Goal: Answer question/provide support

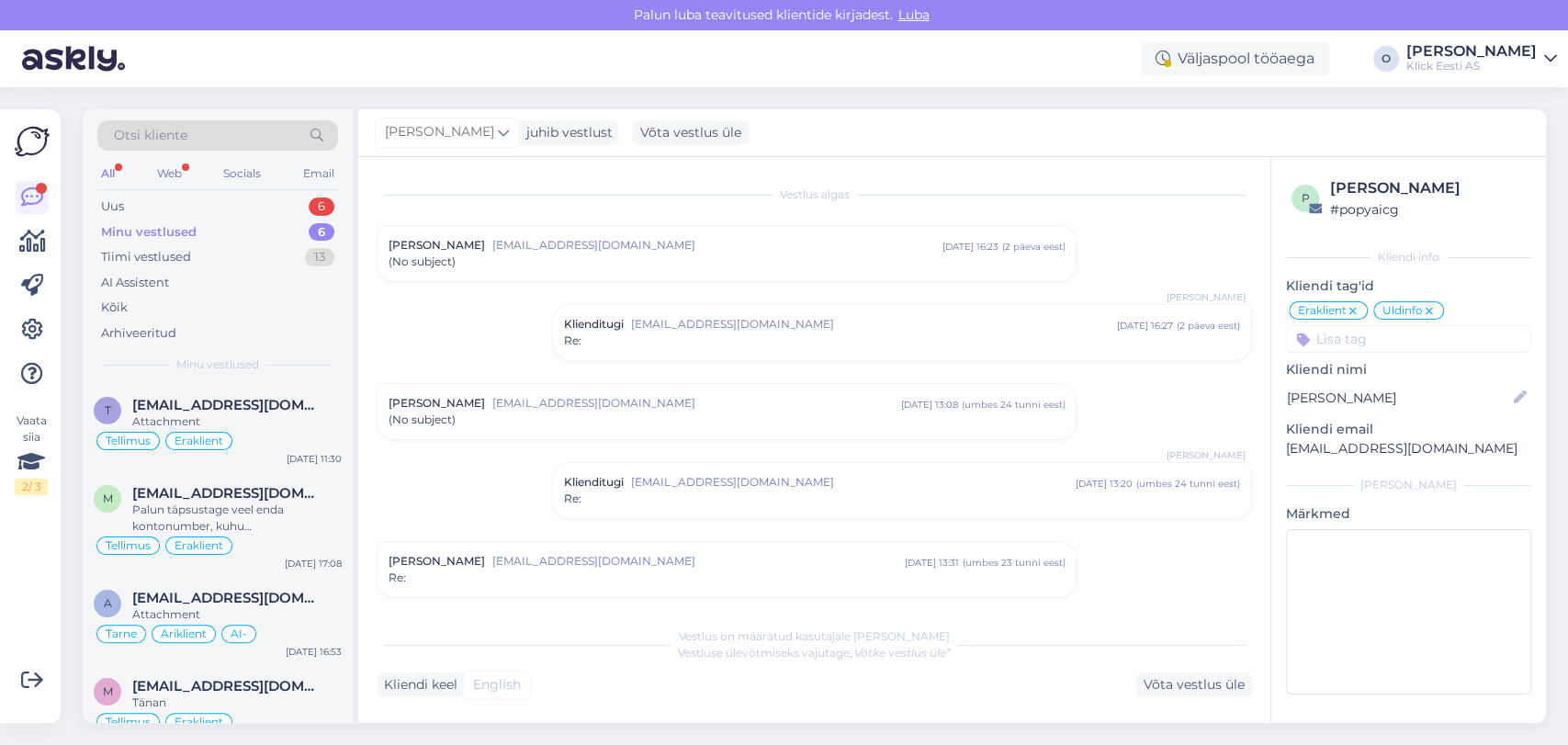
scroll to position [750, 0]
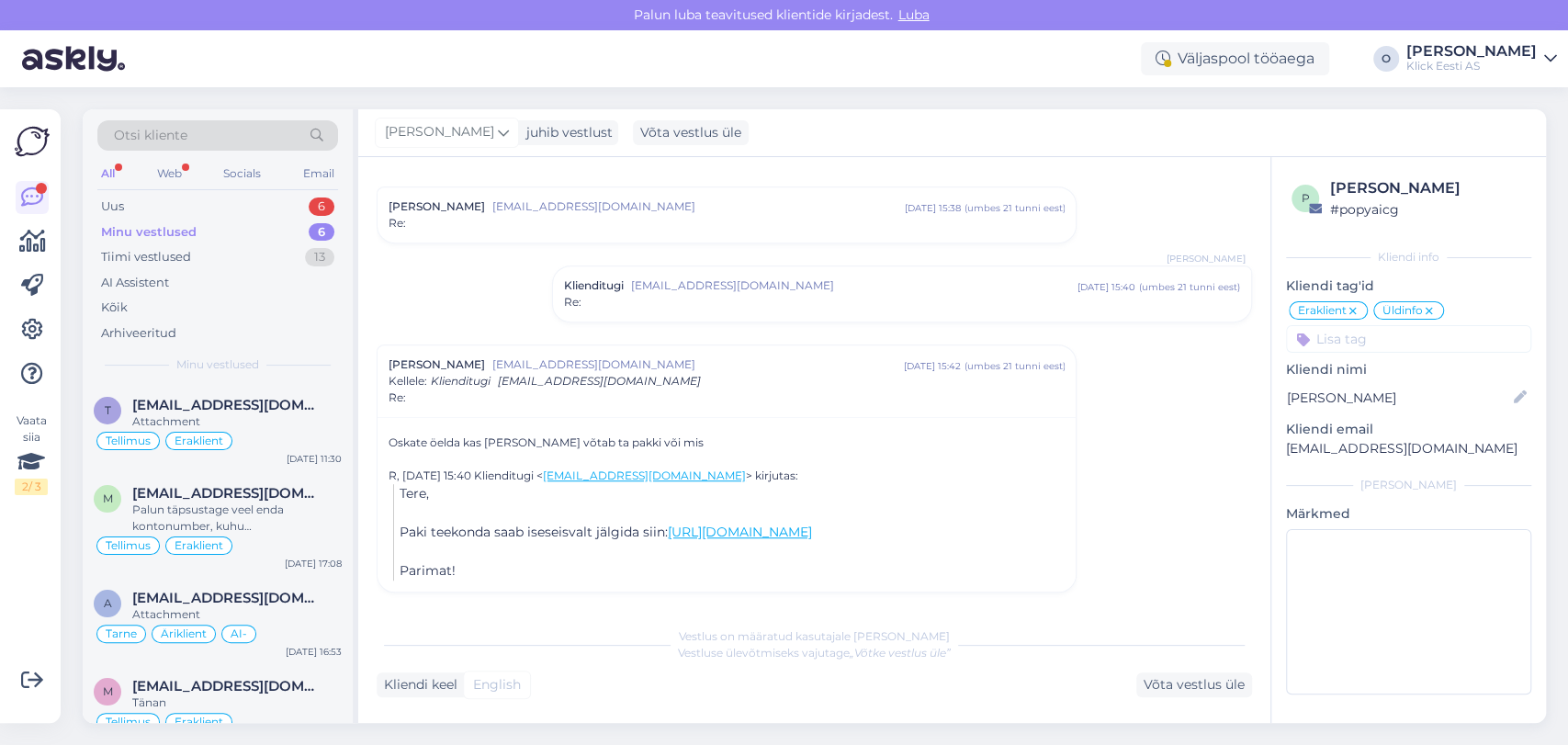
click at [179, 197] on div "Uus 6" at bounding box center [217, 206] width 241 height 25
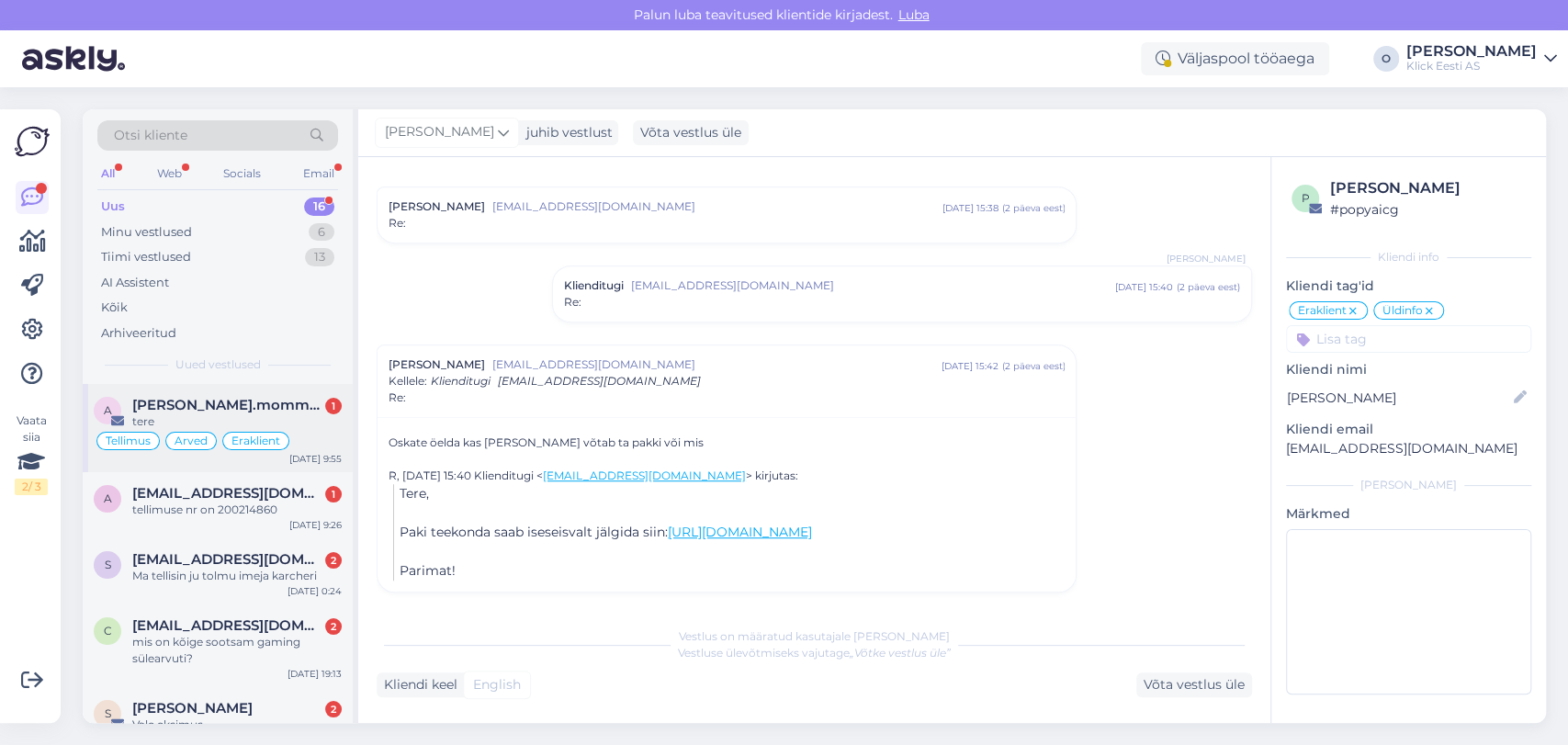
click at [224, 405] on span "[PERSON_NAME].mommeja via [EMAIL_ADDRESS][DOMAIN_NAME]" at bounding box center [227, 405] width 191 height 17
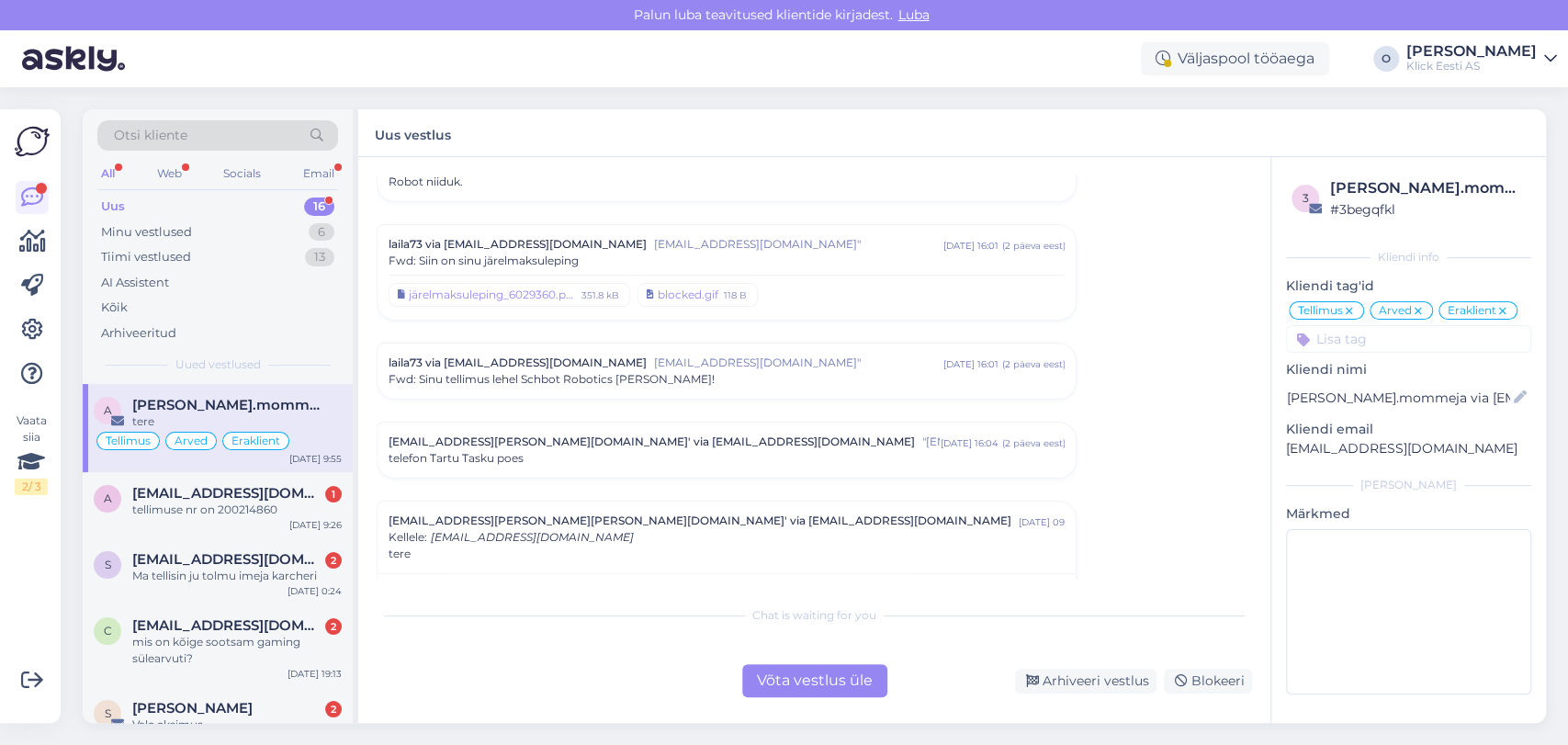
scroll to position [7487, 0]
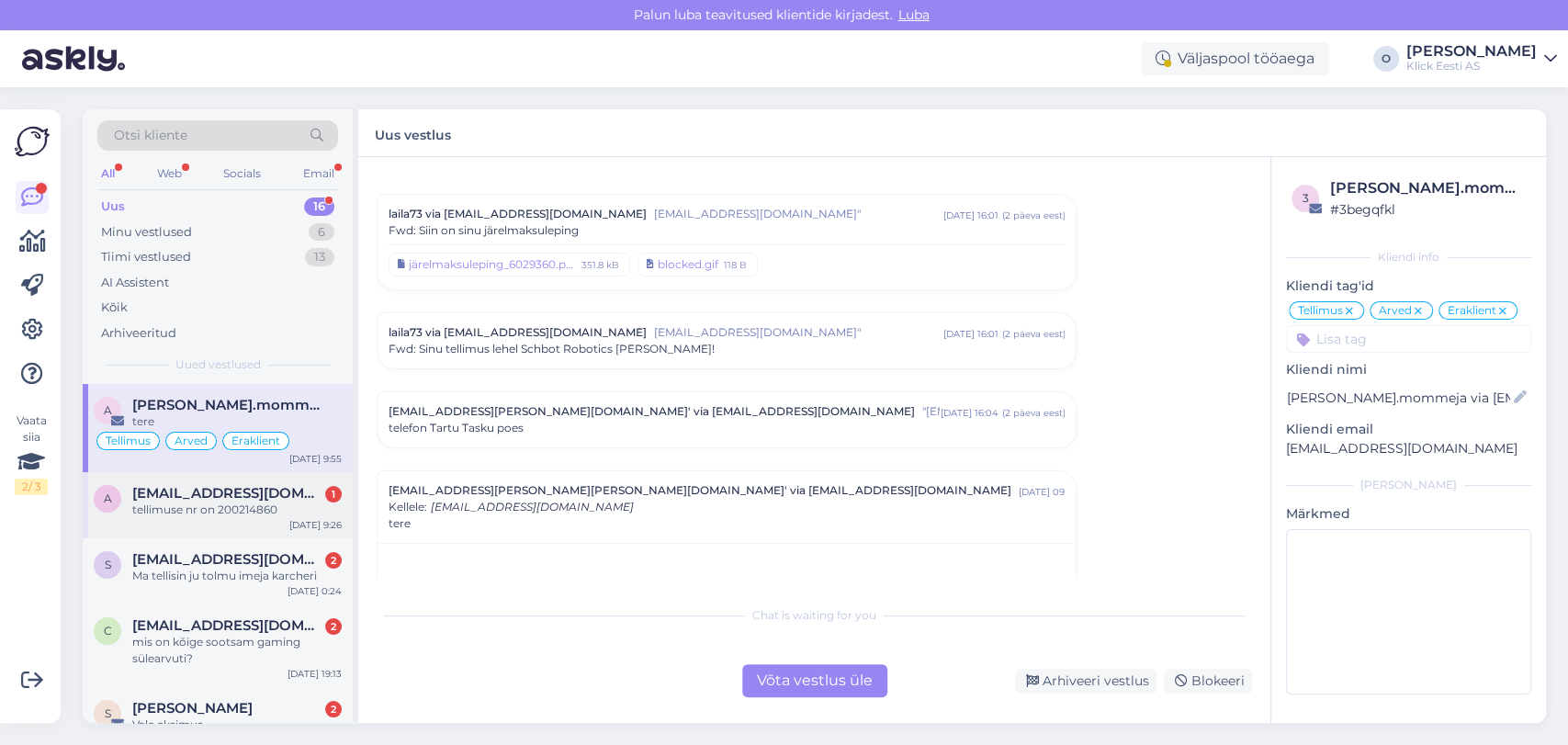
click at [206, 490] on span "[EMAIL_ADDRESS][DOMAIN_NAME]" at bounding box center [227, 493] width 191 height 17
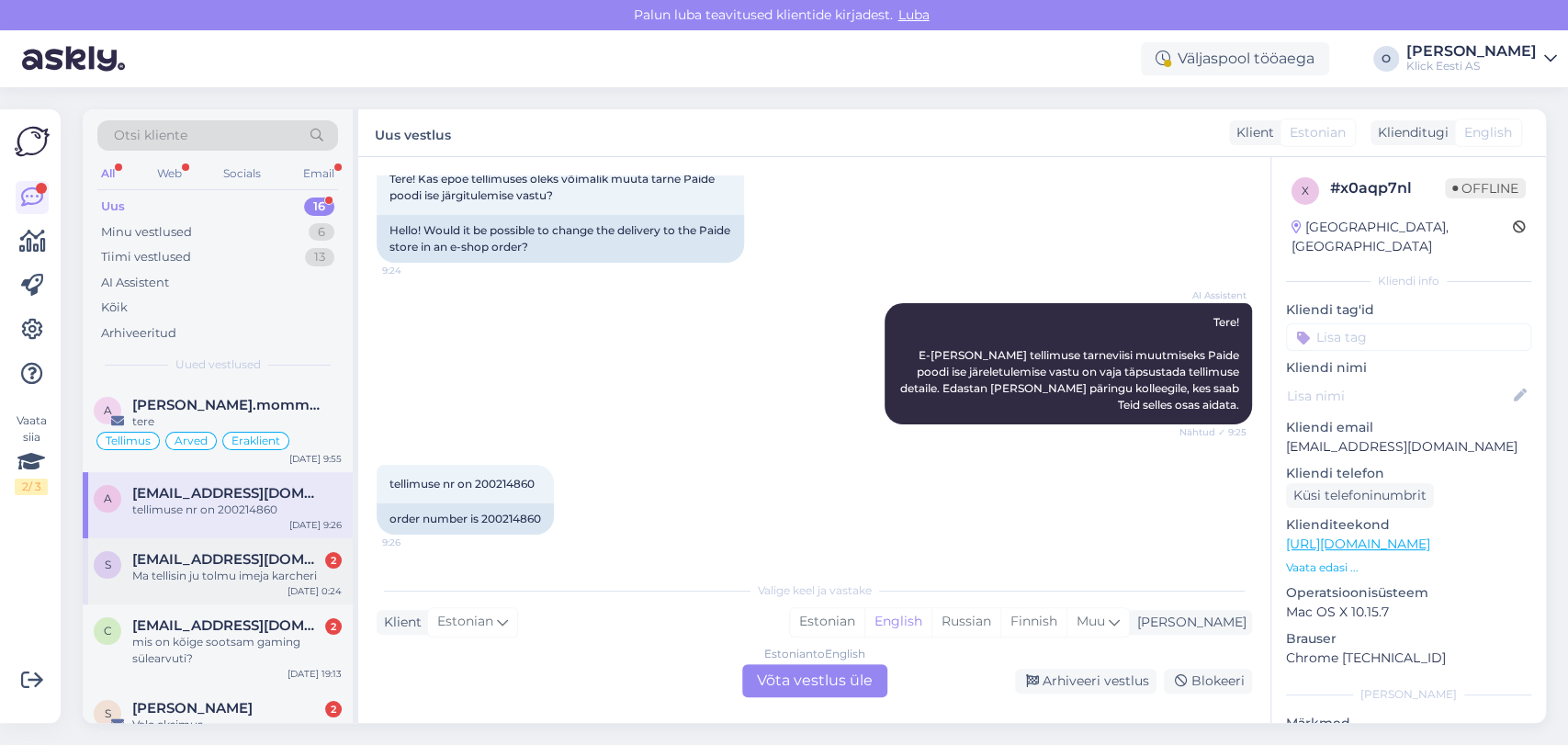
click at [183, 558] on span "[EMAIL_ADDRESS][DOMAIN_NAME]" at bounding box center [227, 560] width 191 height 17
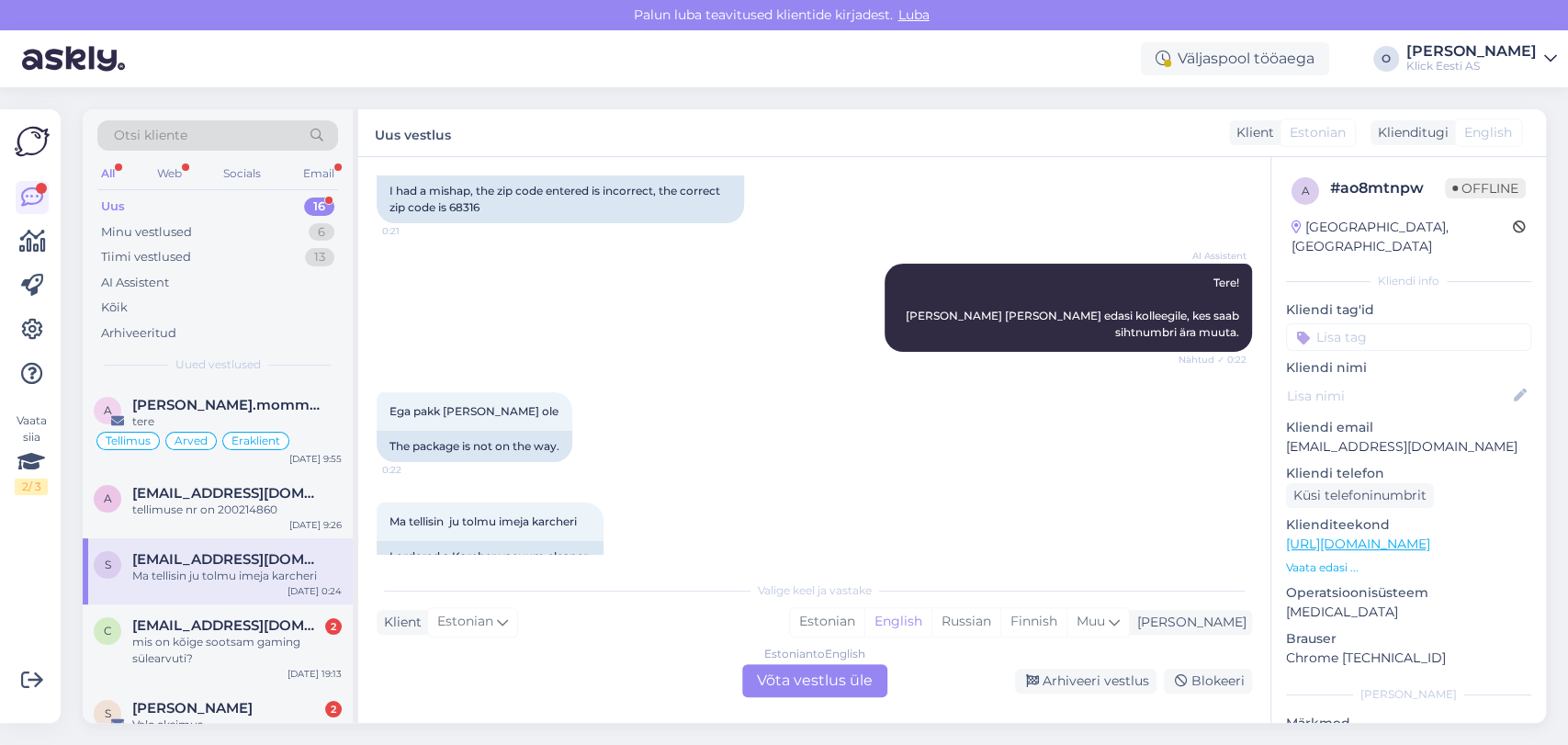
scroll to position [190, 0]
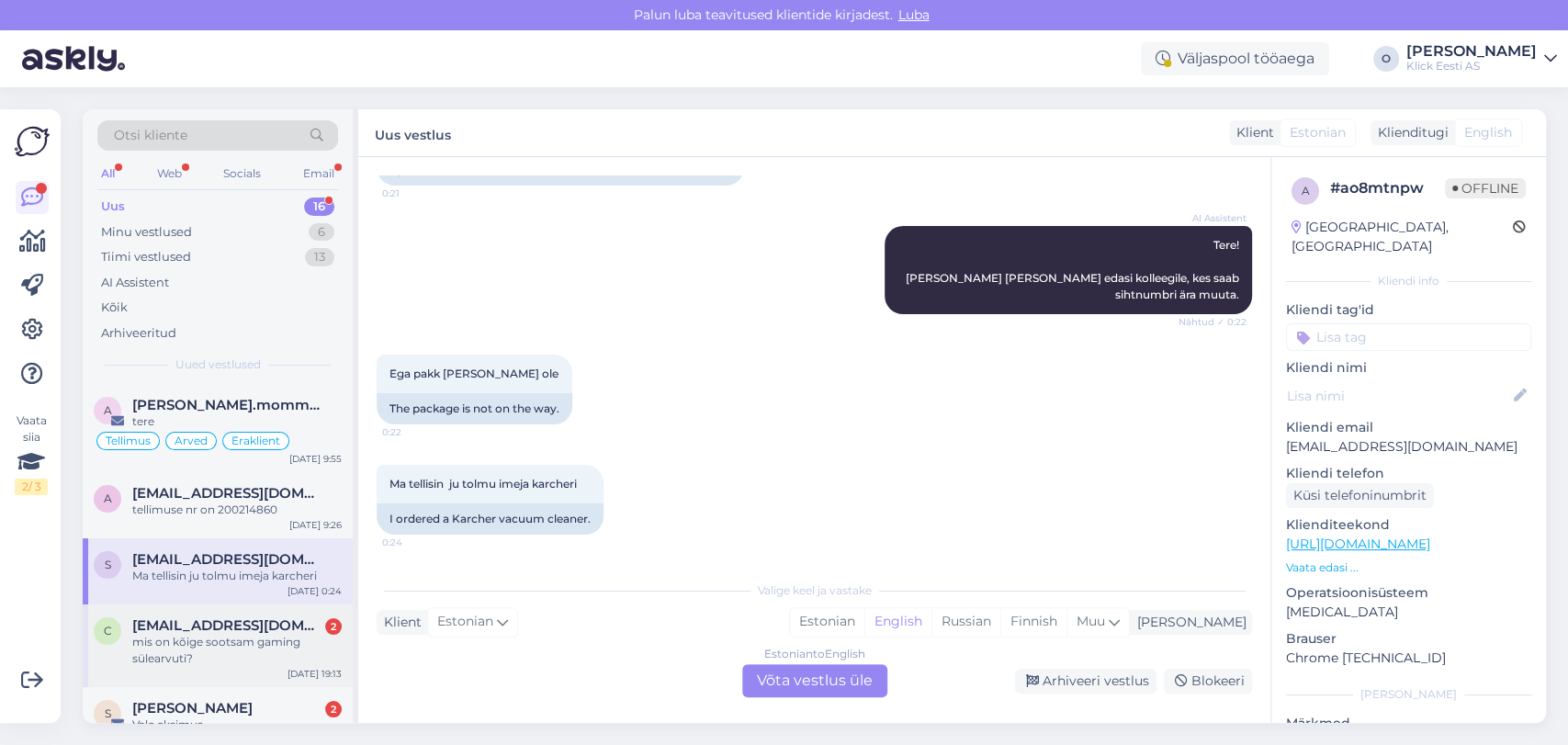
click at [162, 644] on div "mis on kõige sootsam gaming sülearvuti?" at bounding box center [237, 650] width 210 height 33
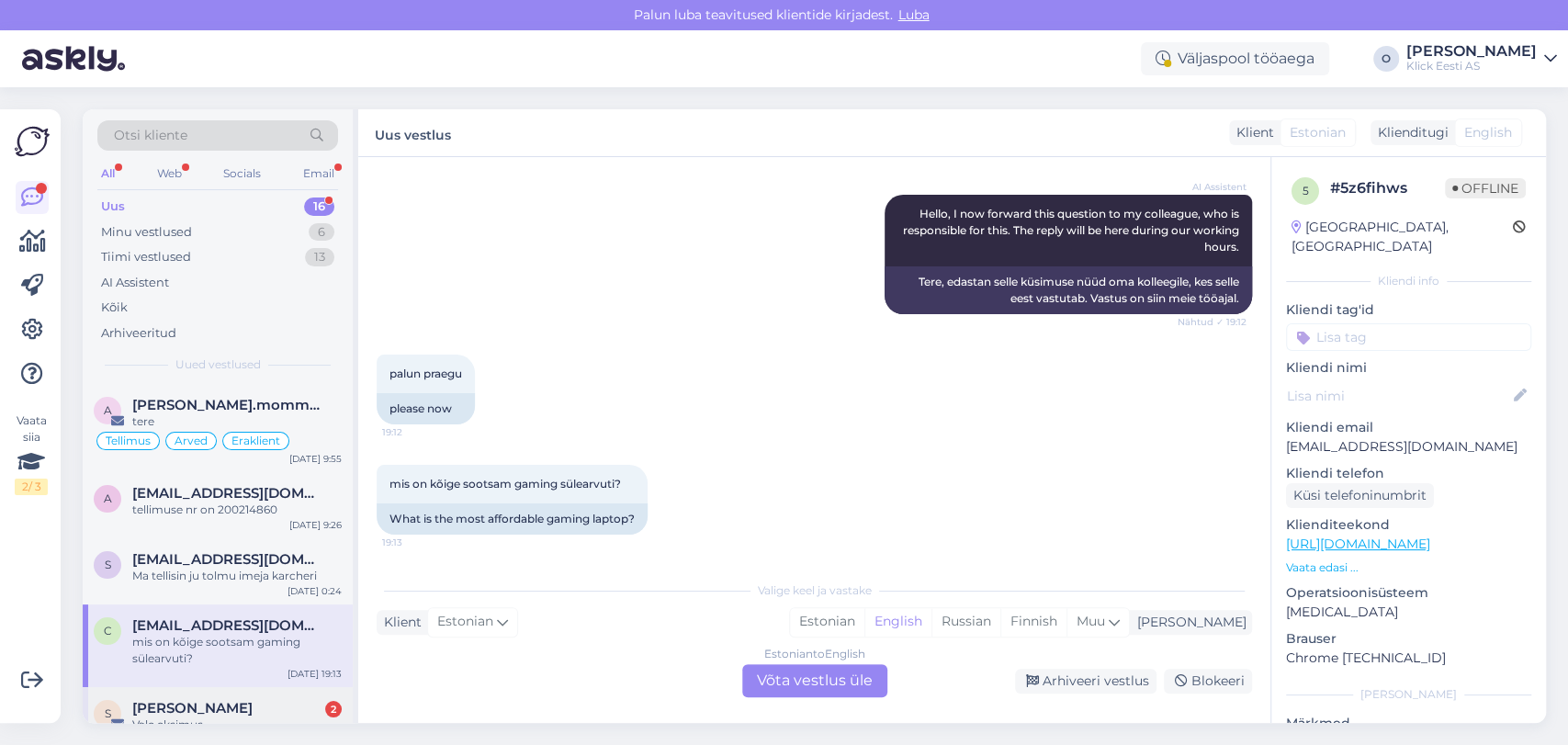
click at [162, 694] on div "S [PERSON_NAME] 2 Vale eksimus [DATE] 19:03" at bounding box center [217, 720] width 270 height 66
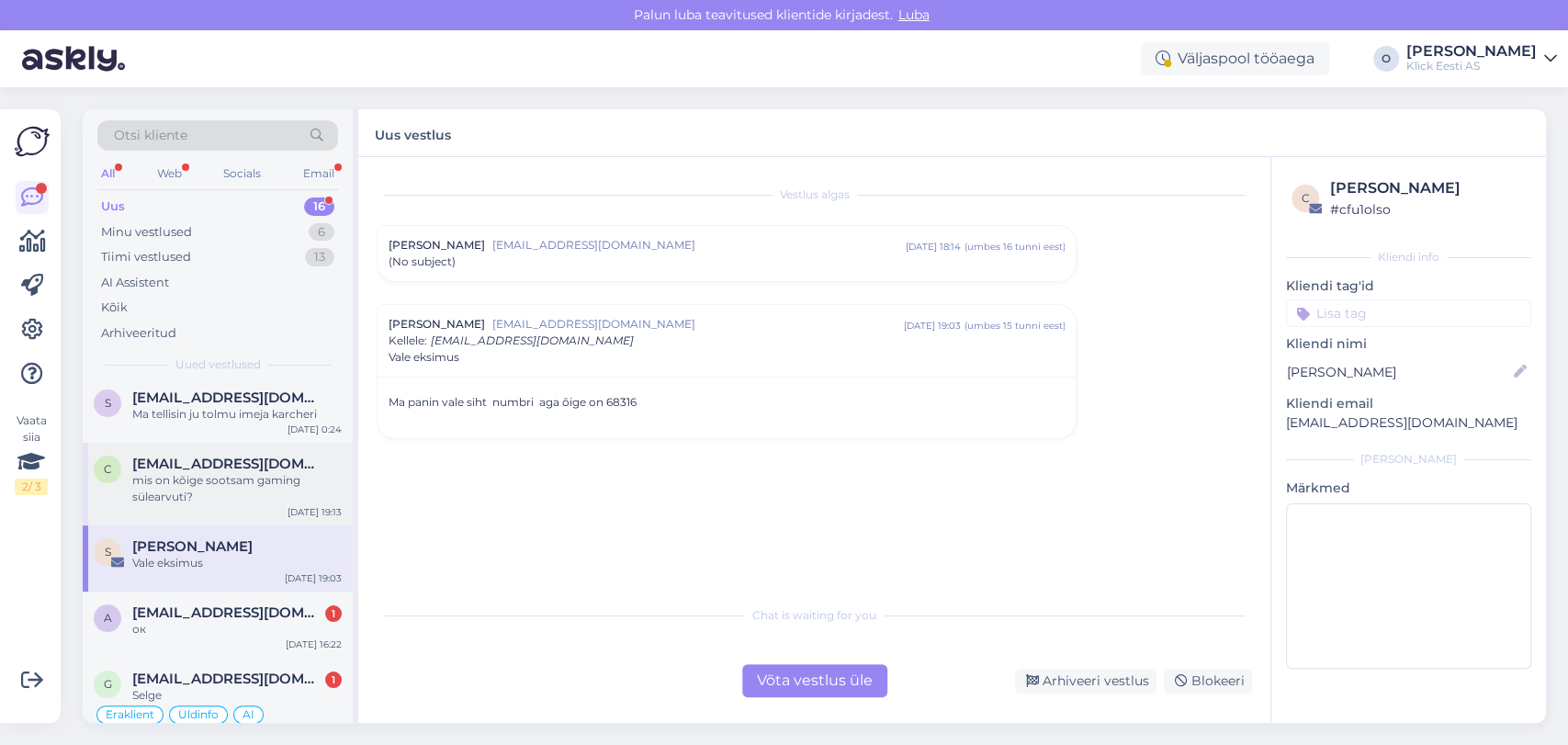
scroll to position [163, 0]
click at [206, 606] on span "[EMAIL_ADDRESS][DOMAIN_NAME]" at bounding box center [227, 612] width 191 height 17
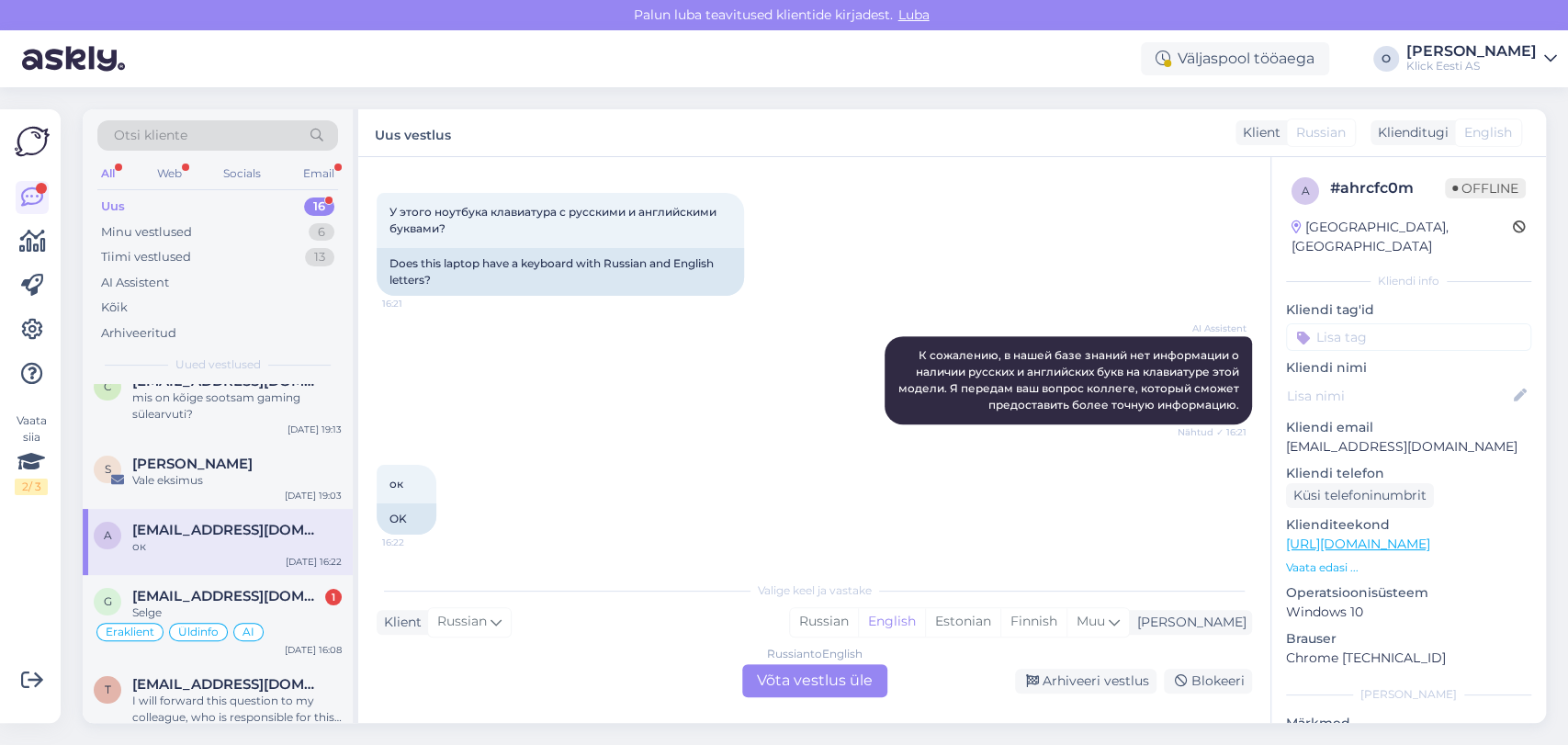
scroll to position [367, 0]
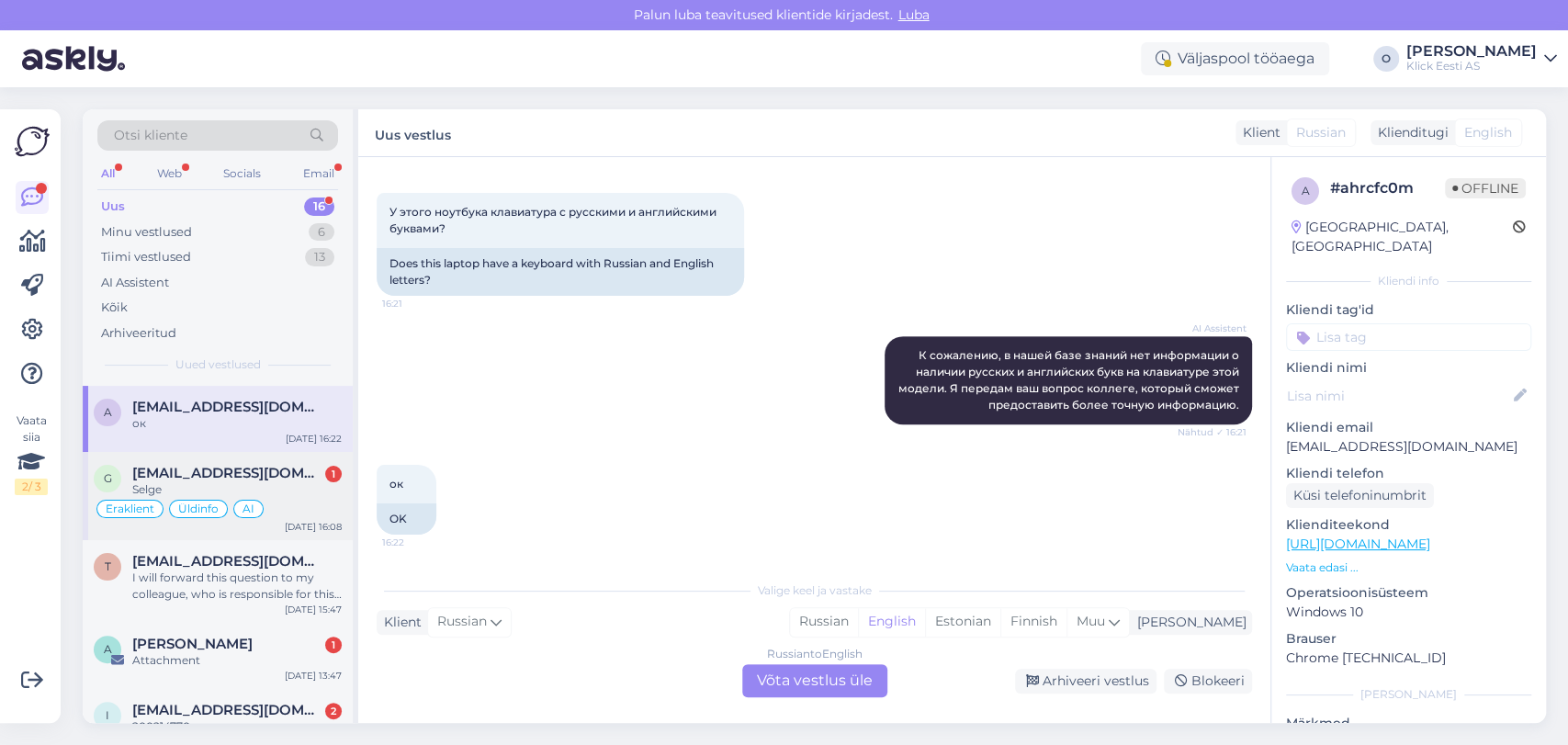
click at [228, 459] on div "g [EMAIL_ADDRESS][DOMAIN_NAME] 1 Selge Eraklient Üldinfo AI [DATE] 16:08" at bounding box center [217, 496] width 270 height 88
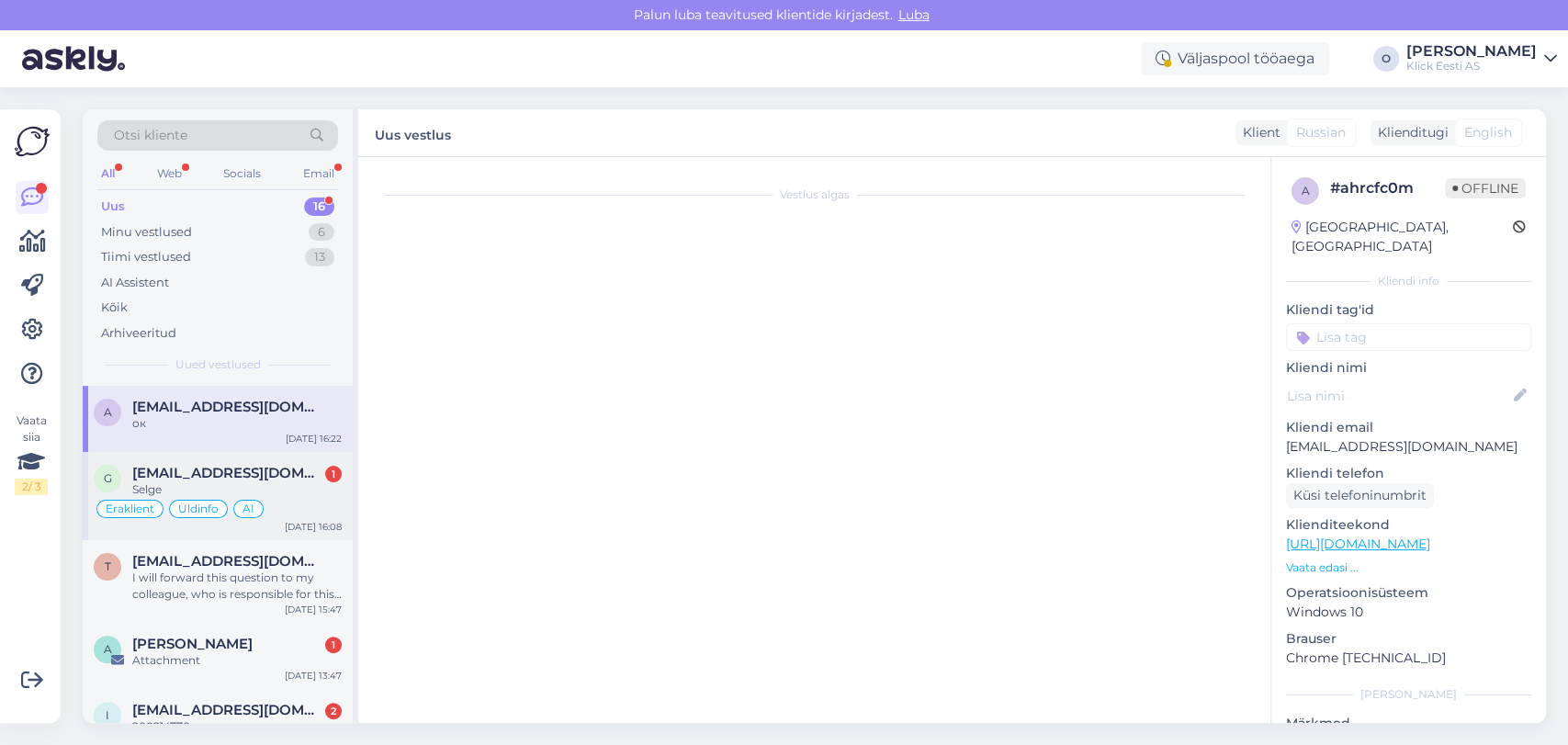
scroll to position [1163, 0]
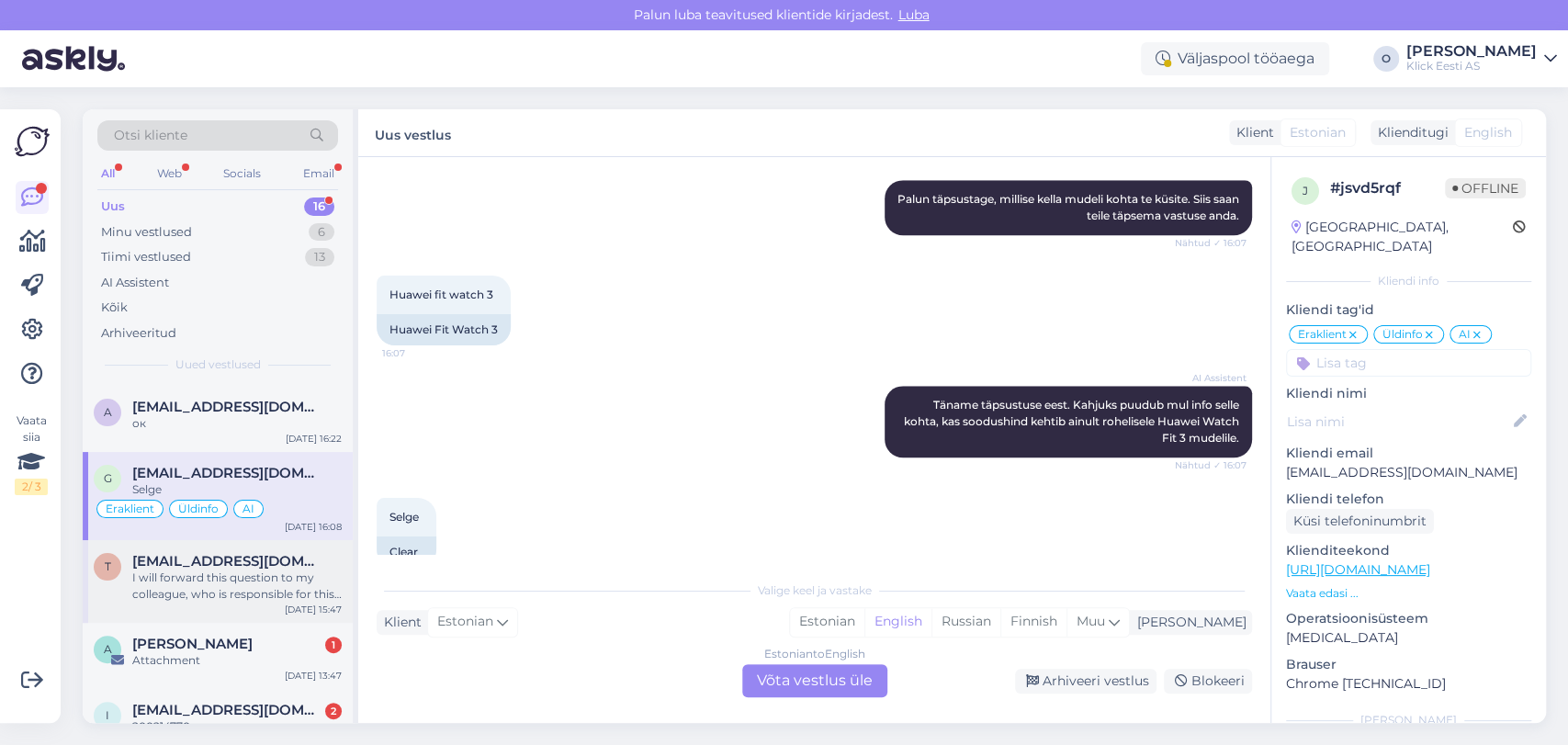
click at [215, 575] on div "I will forward this question to my colleague, who is responsible for this. The …" at bounding box center [237, 585] width 210 height 33
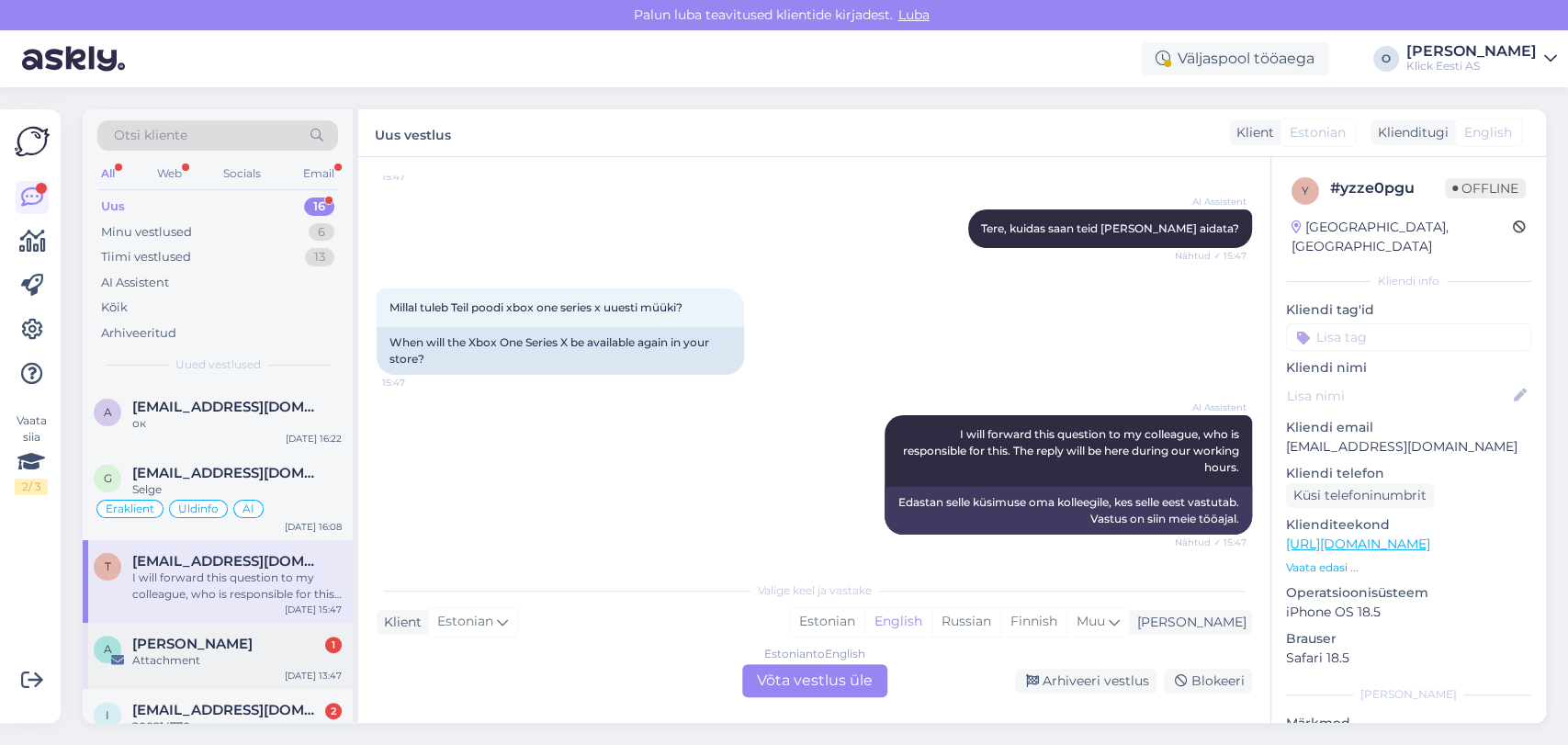
click at [202, 635] on span "[PERSON_NAME]" at bounding box center [192, 644] width 121 height 17
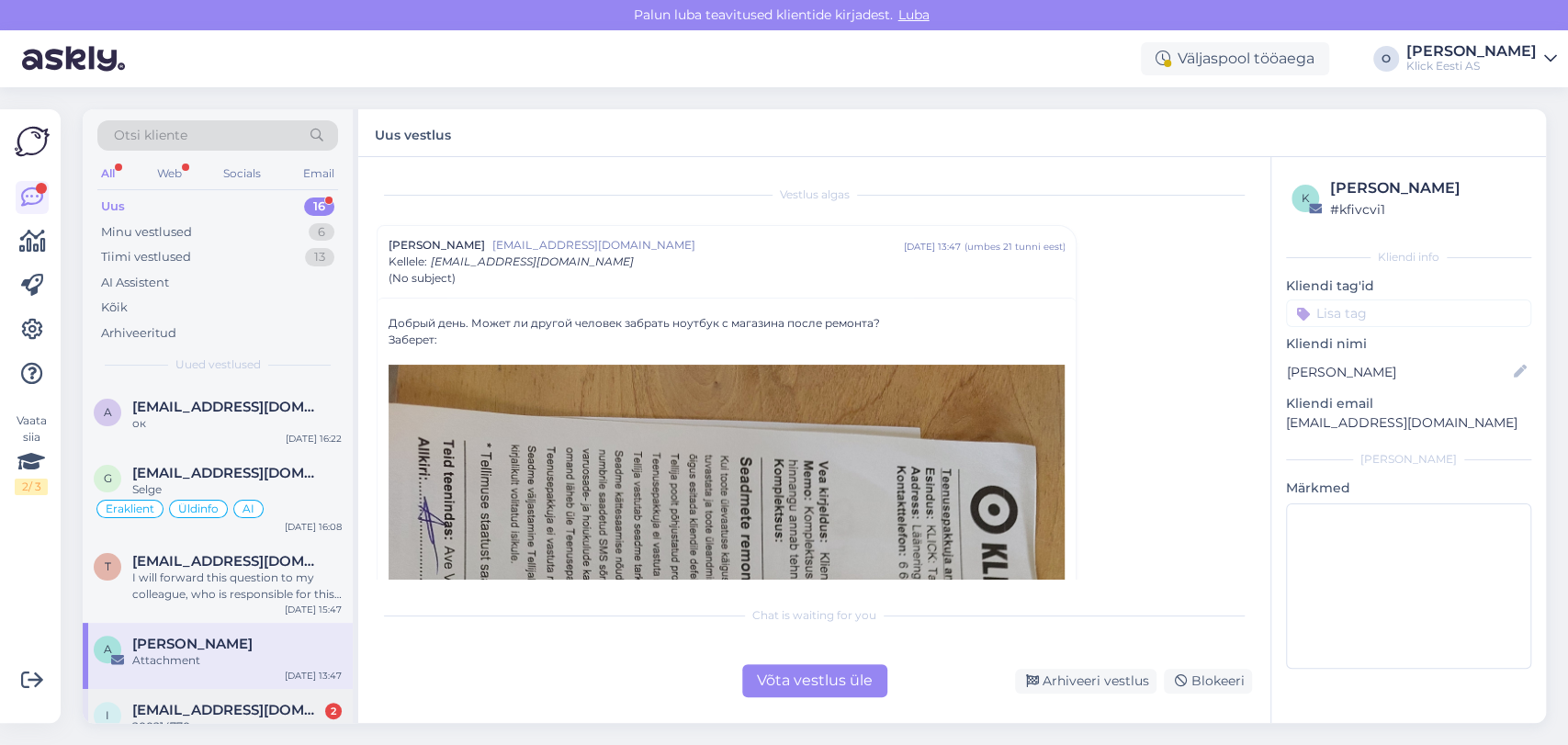
click at [205, 702] on span "[EMAIL_ADDRESS][DOMAIN_NAME]" at bounding box center [227, 710] width 191 height 17
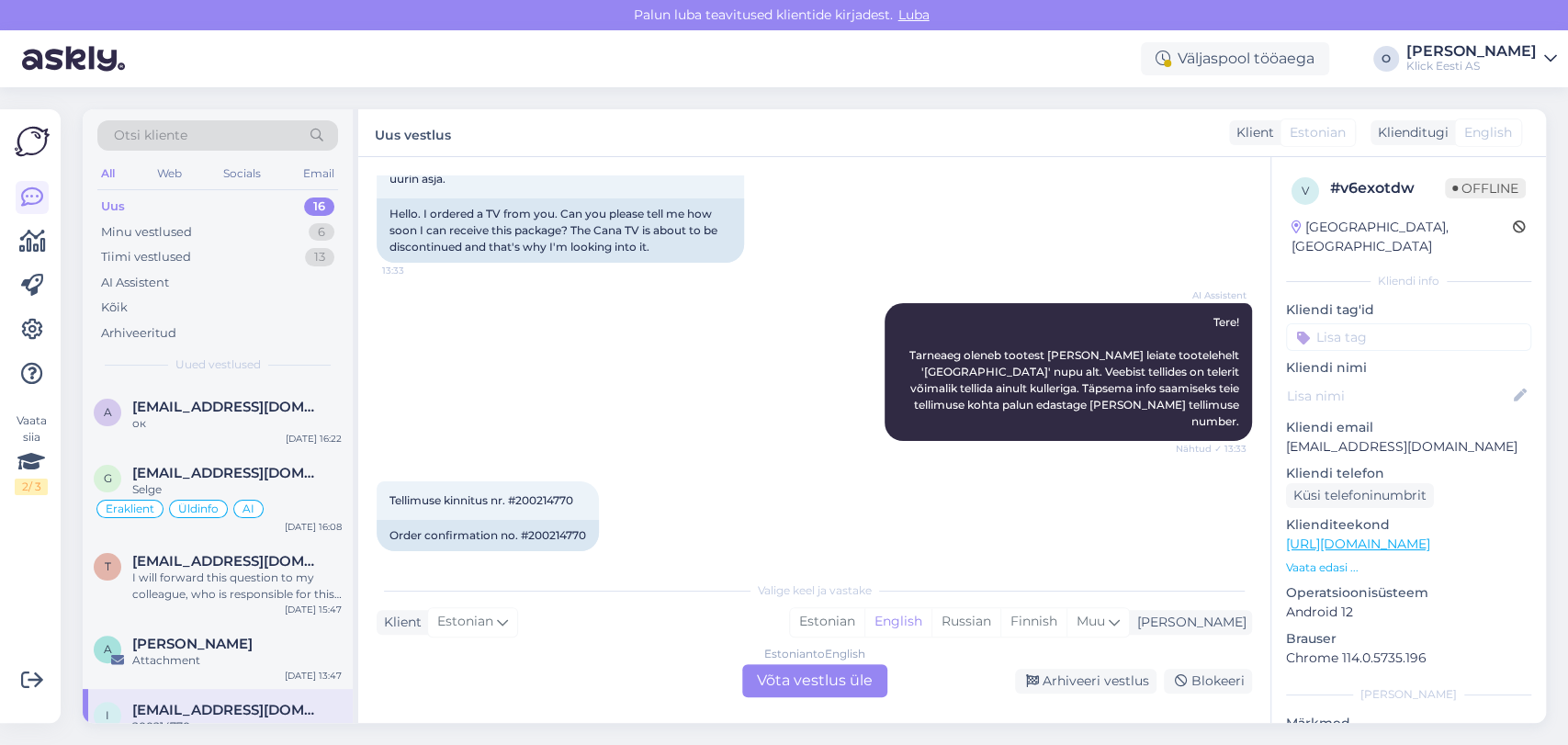
scroll to position [256, 0]
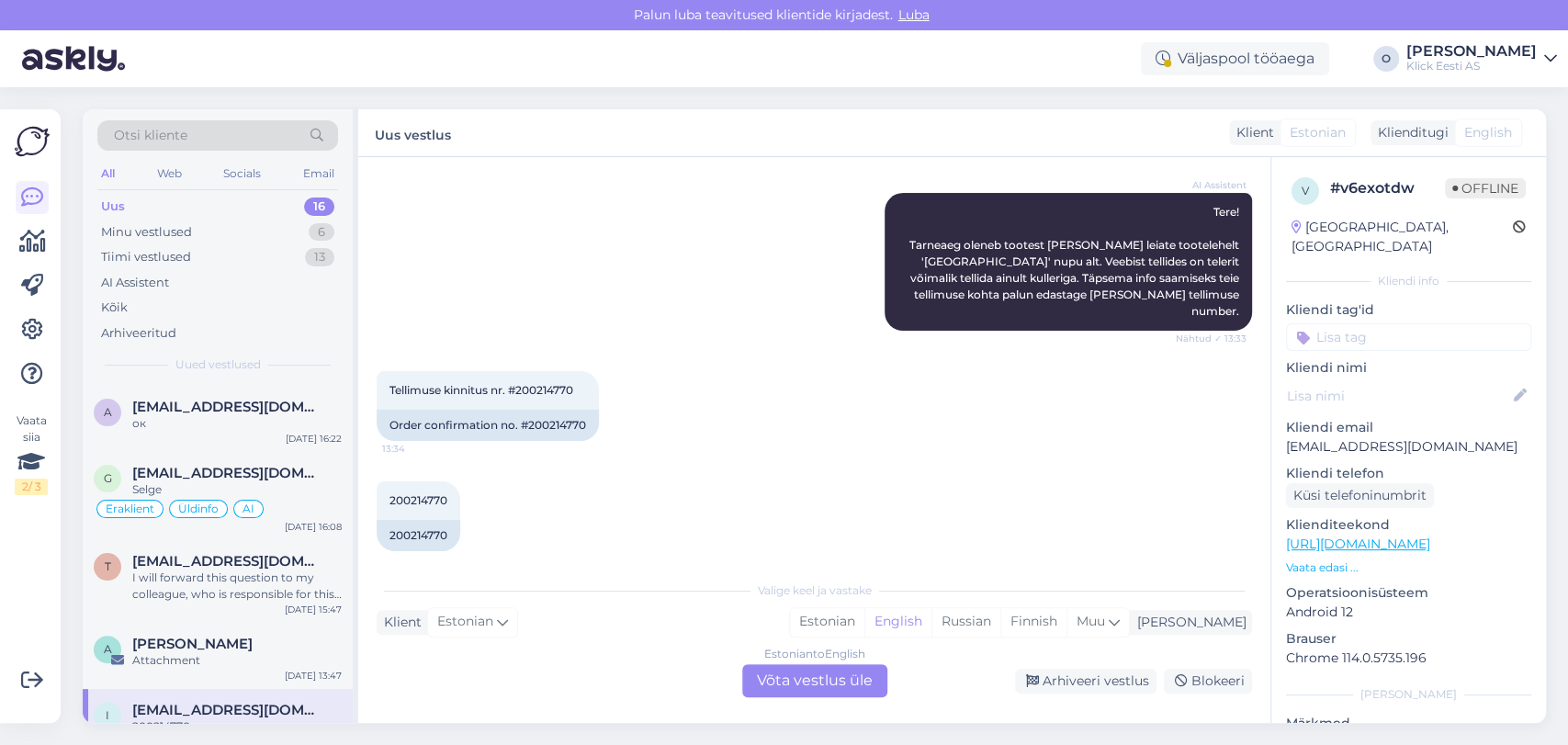
click at [193, 702] on span "[EMAIL_ADDRESS][DOMAIN_NAME]" at bounding box center [227, 710] width 191 height 17
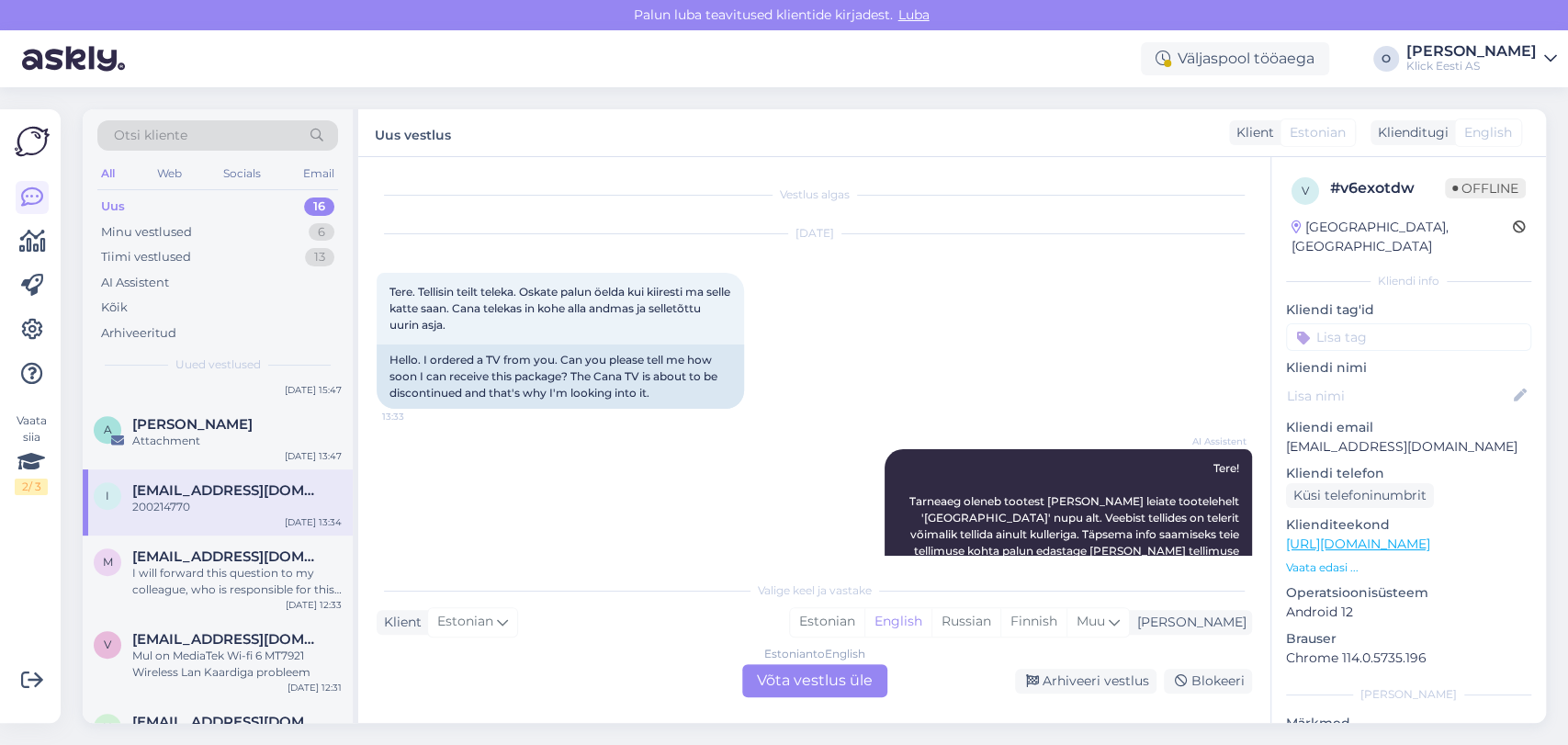
scroll to position [611, 0]
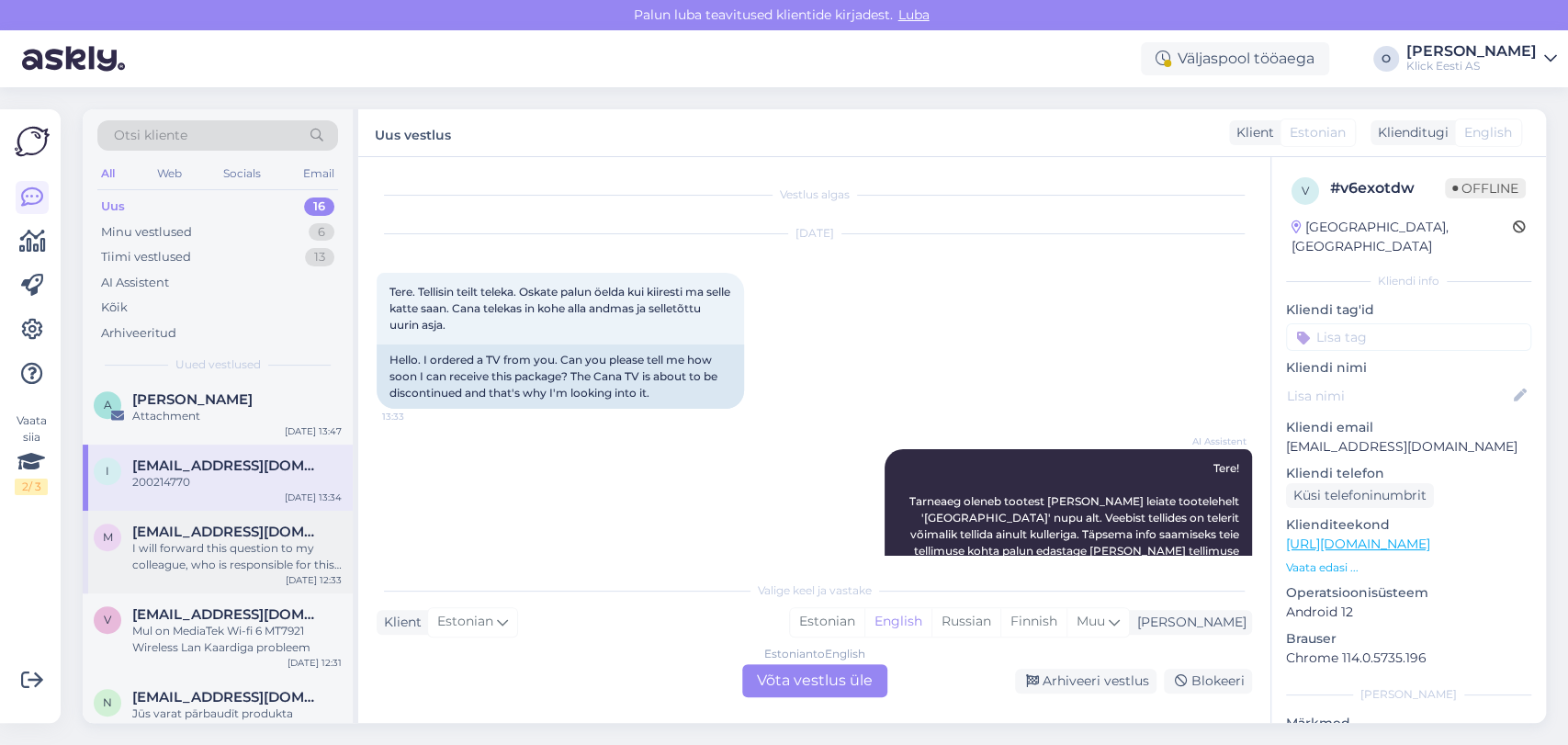
click at [227, 562] on div "I will forward this question to my colleague, who is responsible for this. The …" at bounding box center [237, 556] width 210 height 33
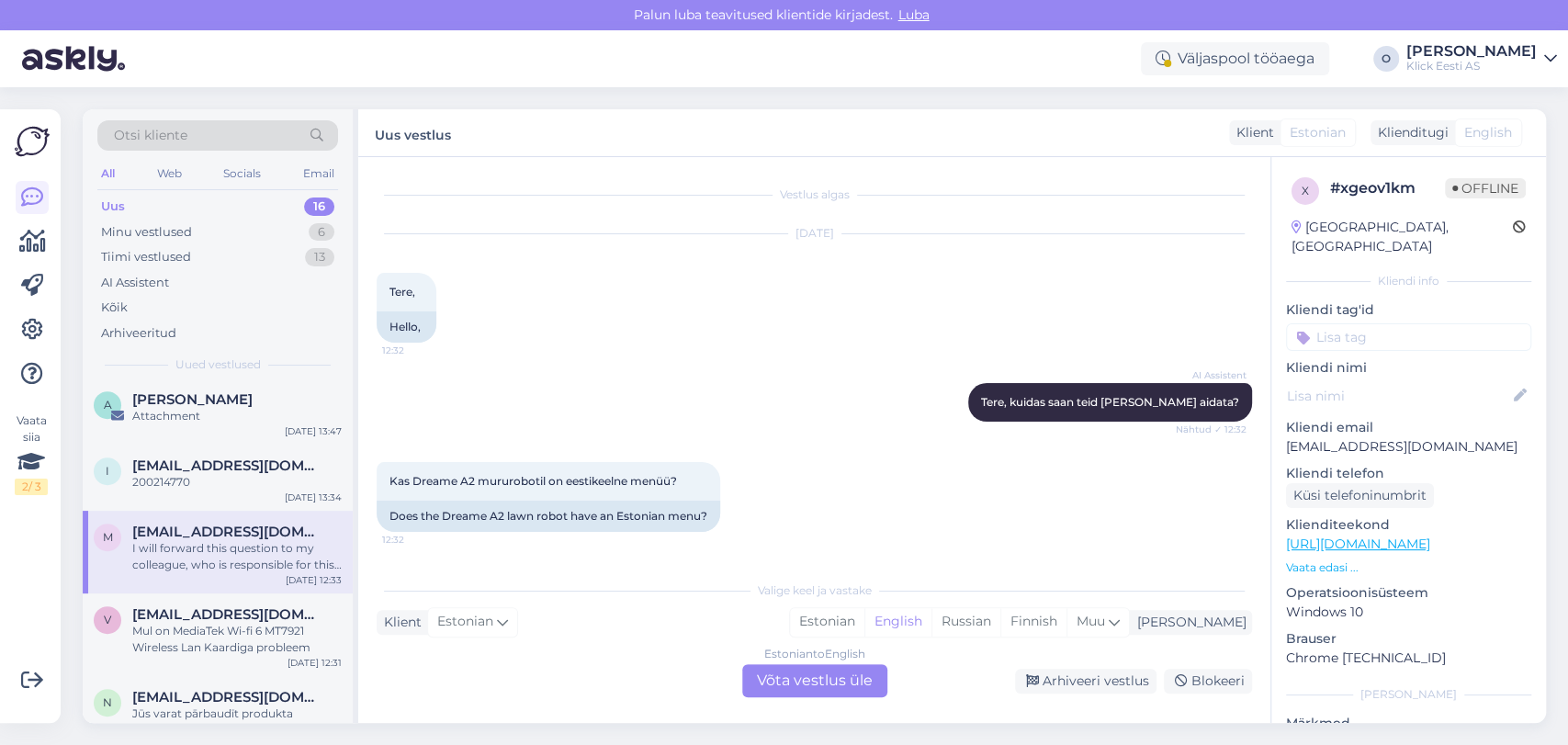
scroll to position [157, 0]
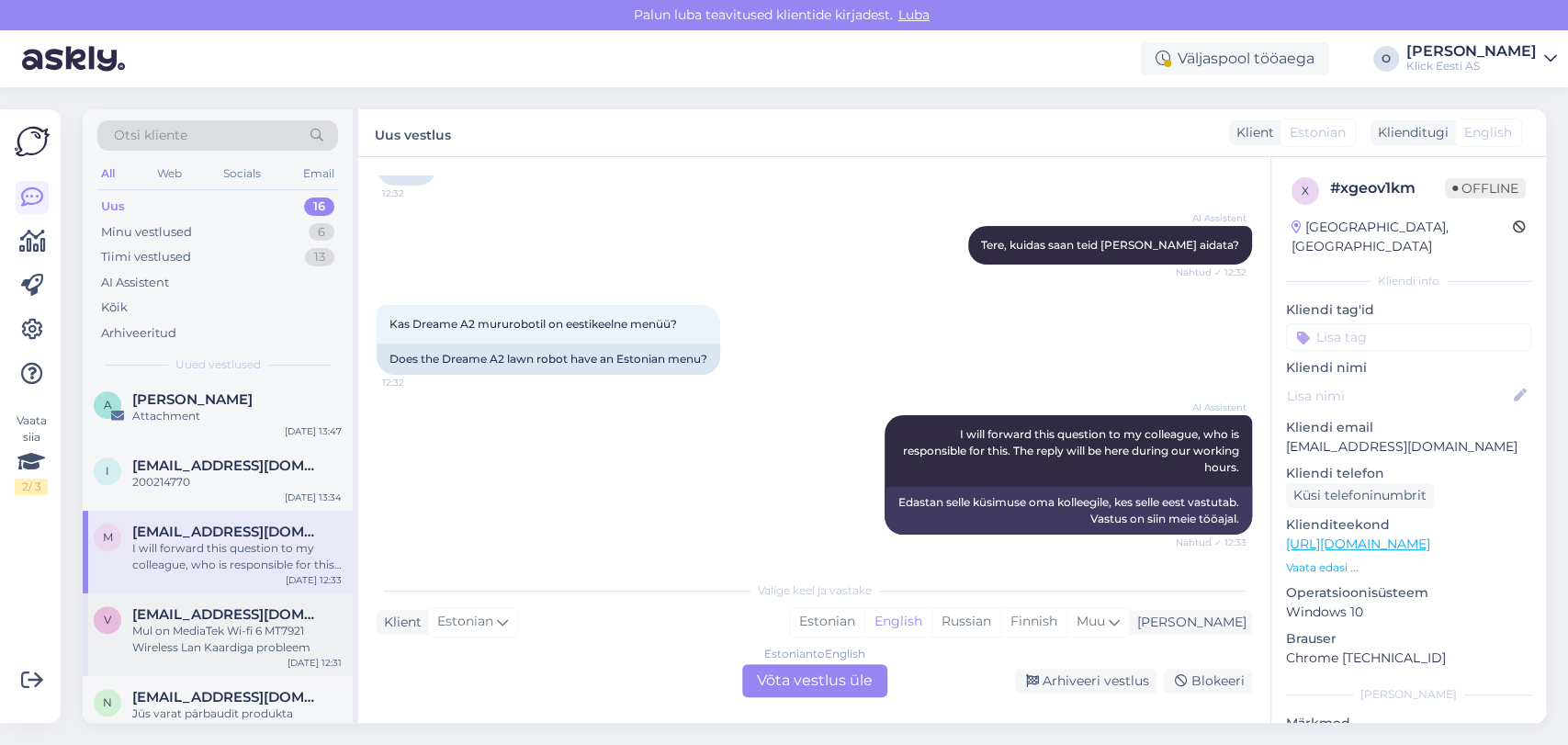
click at [236, 613] on span "[EMAIL_ADDRESS][DOMAIN_NAME]" at bounding box center [227, 615] width 191 height 17
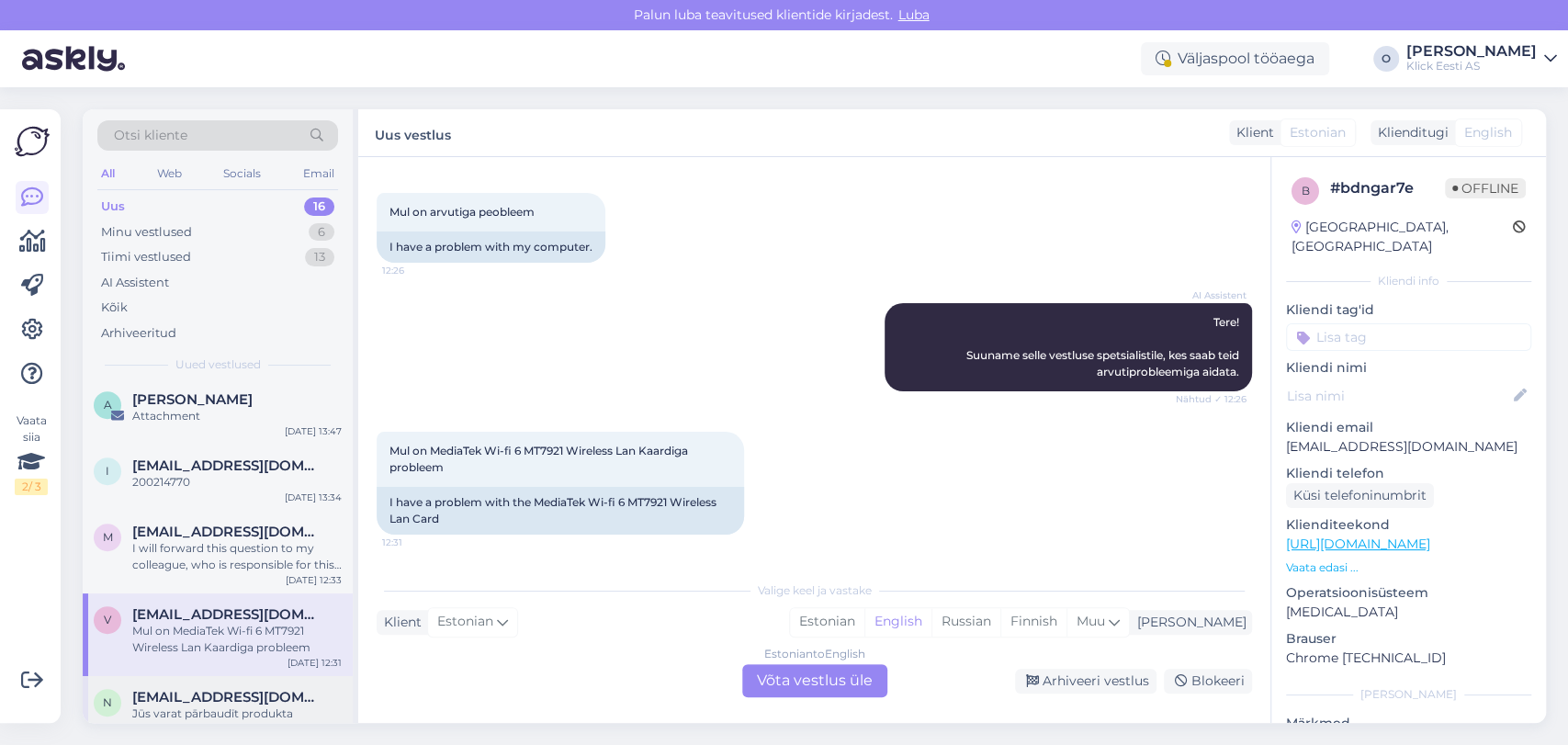
click at [226, 693] on span "[EMAIL_ADDRESS][DOMAIN_NAME]" at bounding box center [227, 697] width 191 height 17
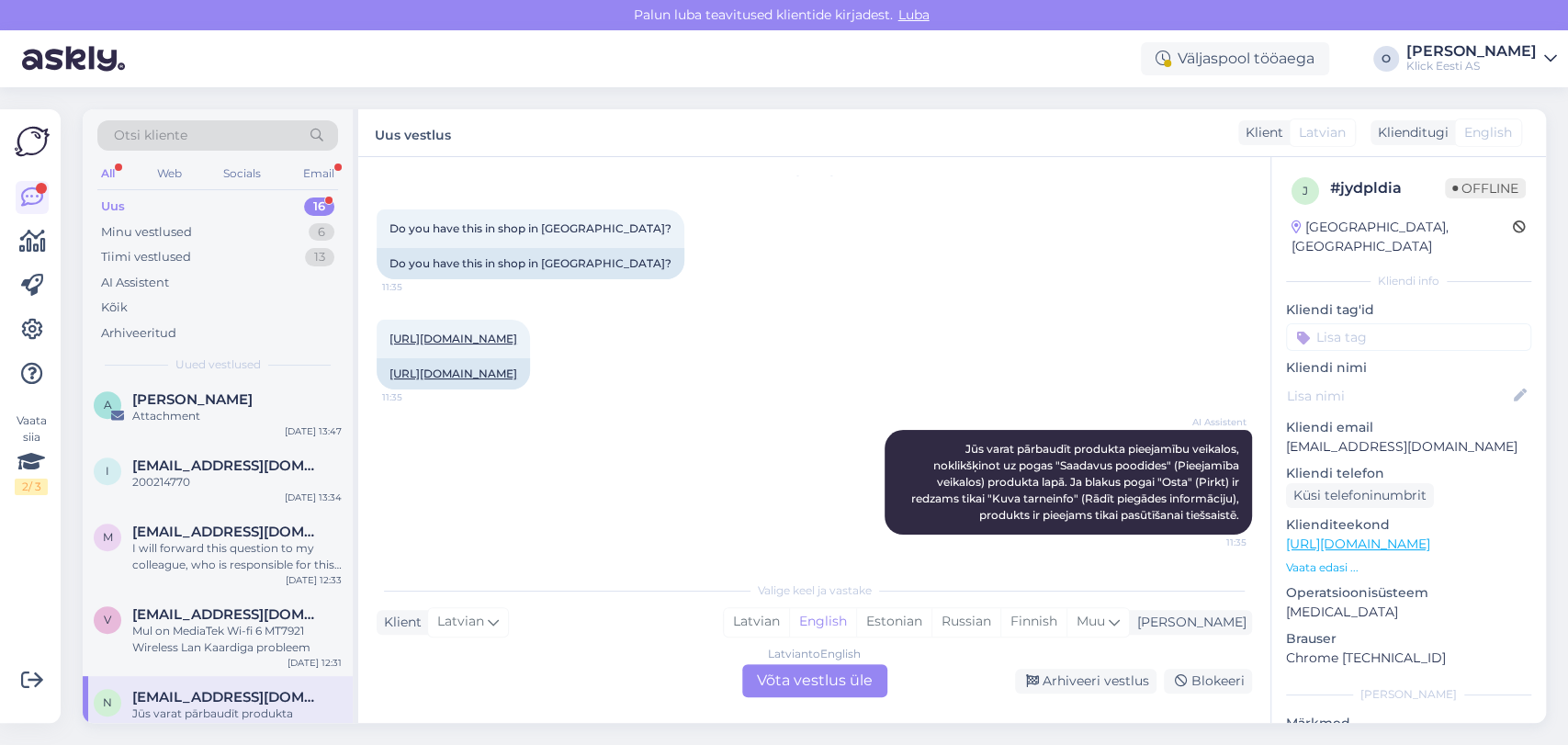
click at [236, 200] on div "Uus 16" at bounding box center [217, 206] width 241 height 25
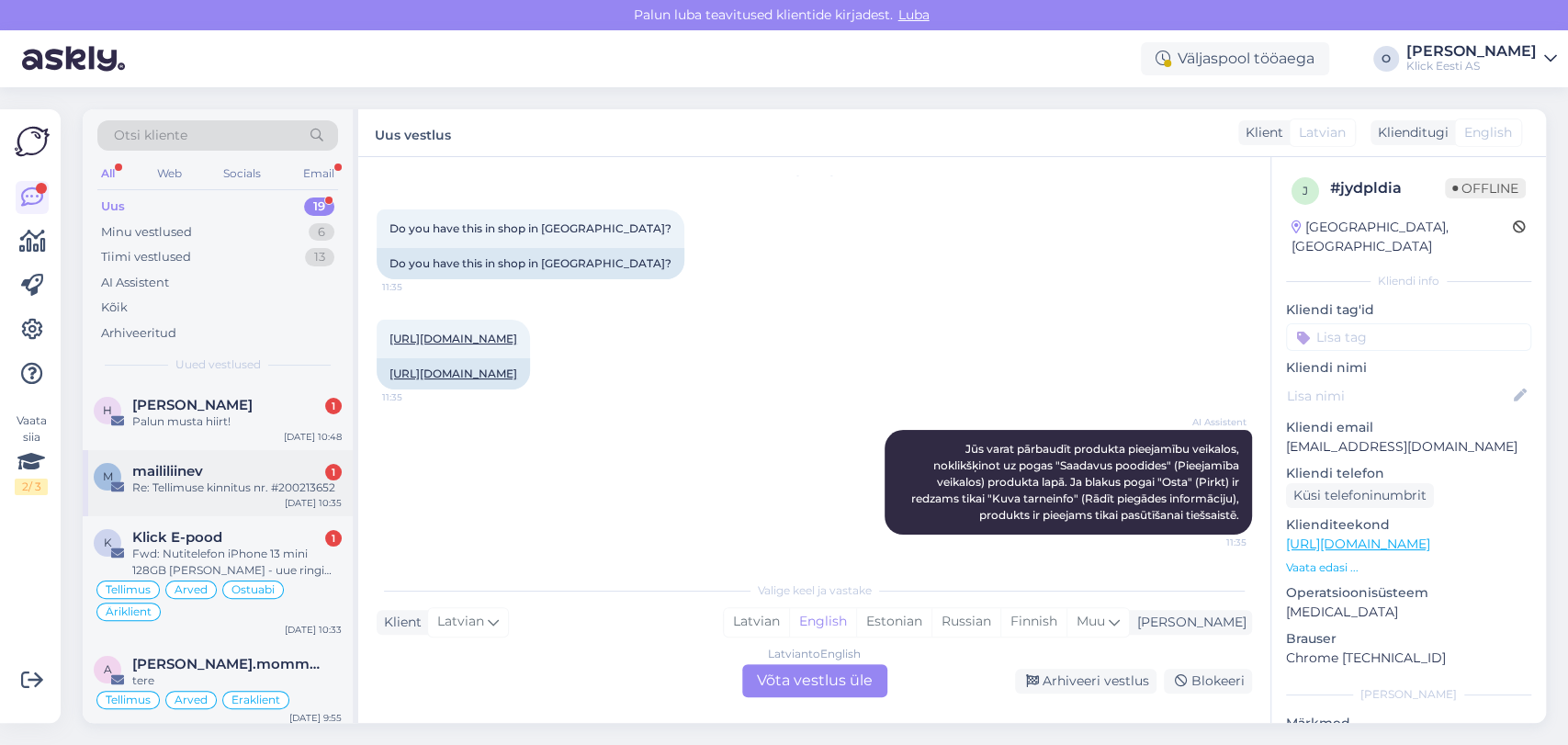
click at [212, 462] on div "maililiinev 1" at bounding box center [237, 471] width 210 height 17
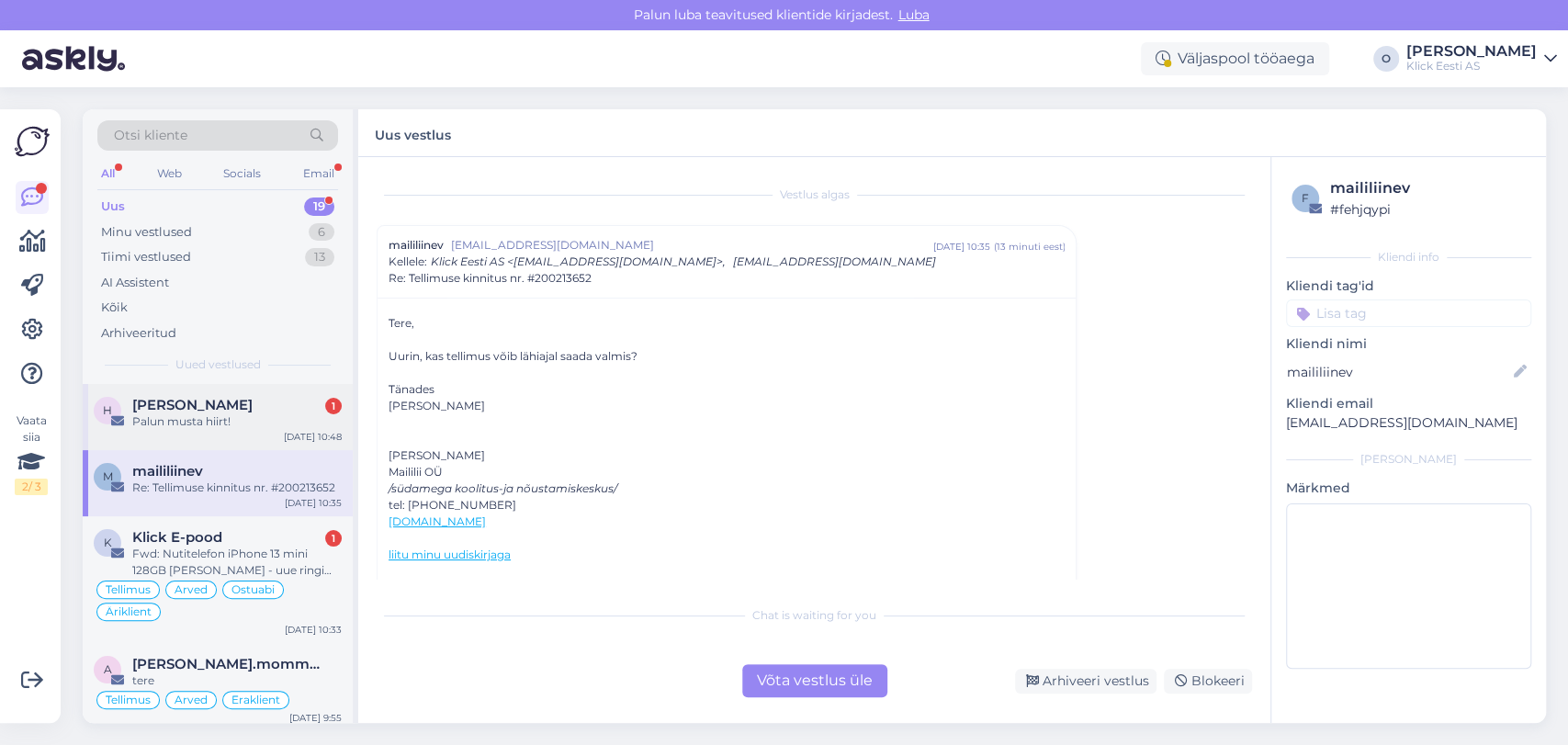
click at [213, 405] on div "[PERSON_NAME] 1" at bounding box center [237, 405] width 210 height 17
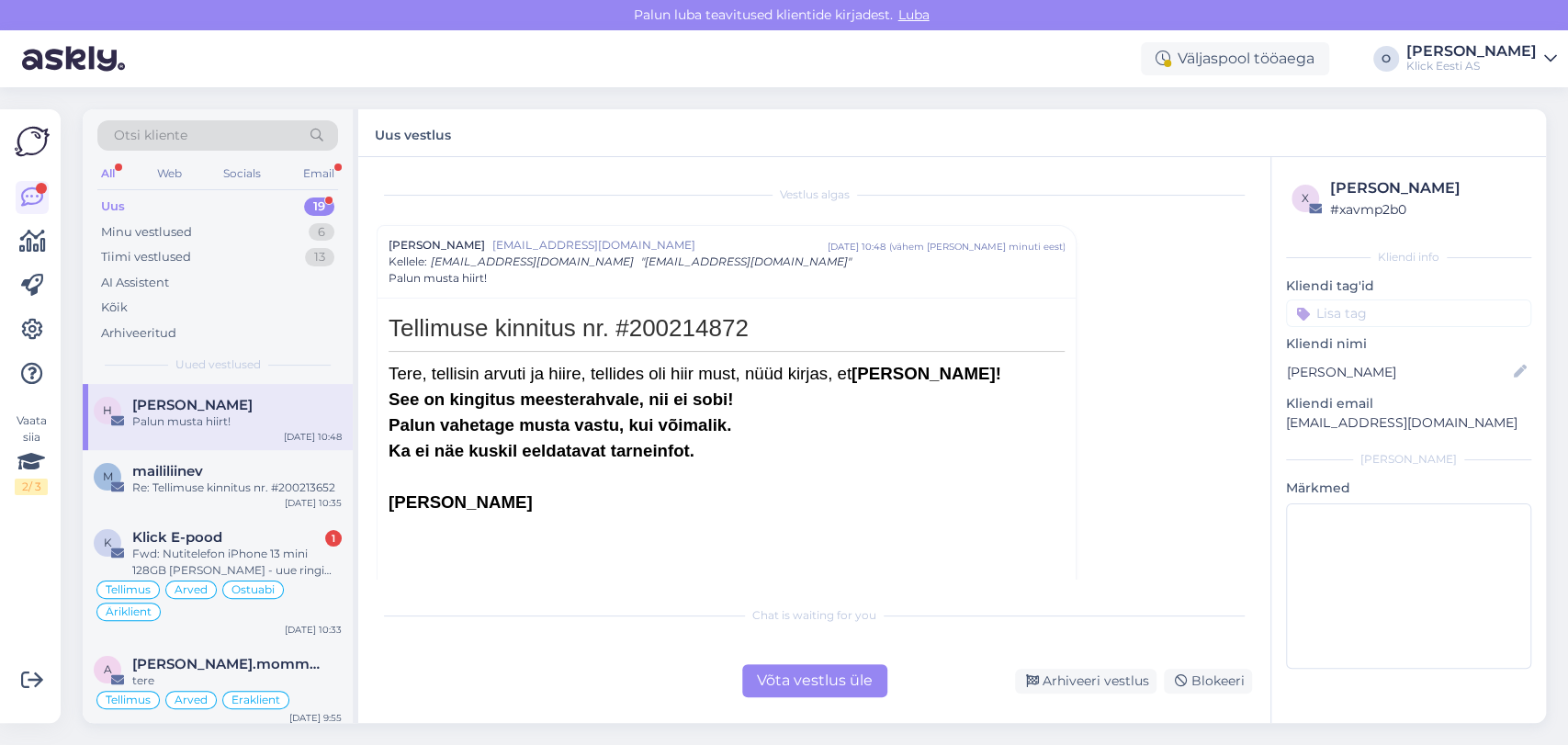
click at [650, 329] on h1 "Tellimuse kinnitus nr. #200214872" at bounding box center [726, 333] width 676 height 37
copy h1 "200214872"
click at [255, 426] on div "Palun musta hiirt!" at bounding box center [237, 421] width 210 height 17
